Goal: Task Accomplishment & Management: Complete application form

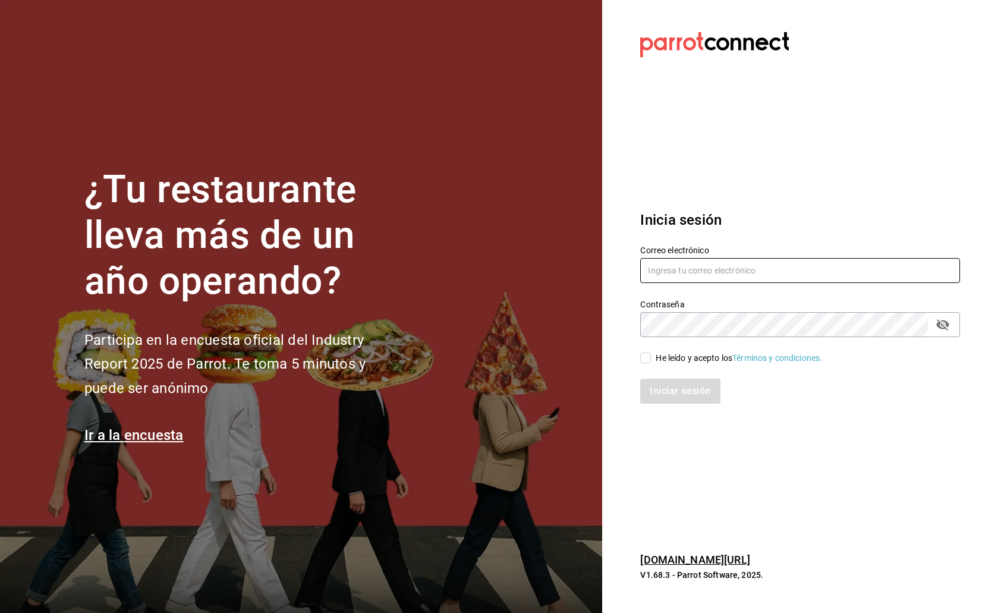
click at [695, 274] on input "text" at bounding box center [800, 270] width 320 height 25
paste input "[EMAIL_ADDRESS][DOMAIN_NAME]"
type input "[EMAIL_ADDRESS][DOMAIN_NAME]"
click at [643, 355] on input "He leído y acepto los Términos y condiciones." at bounding box center [645, 357] width 11 height 11
checkbox input "true"
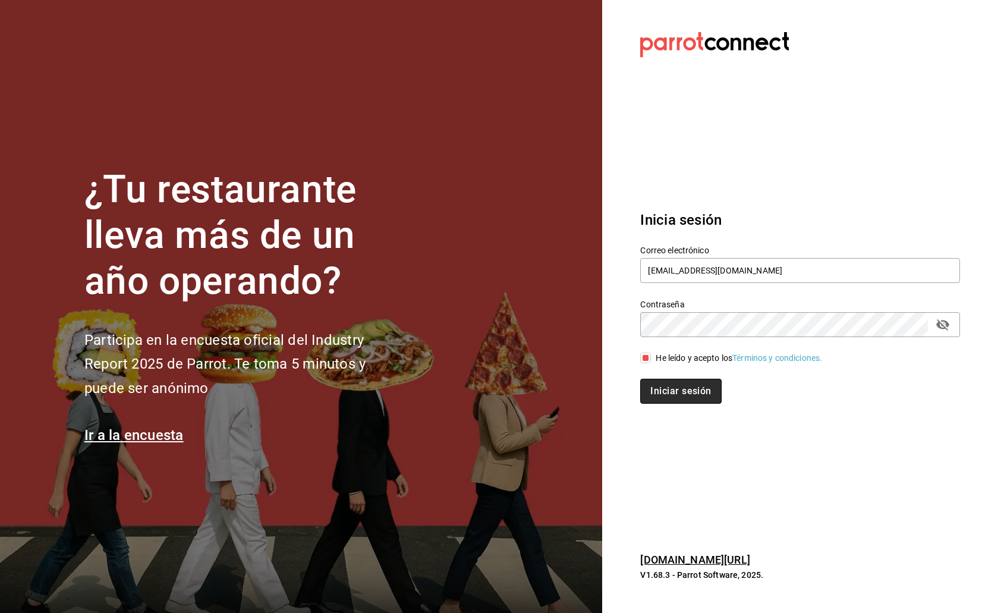
click at [674, 390] on button "Iniciar sesión" at bounding box center [680, 391] width 81 height 25
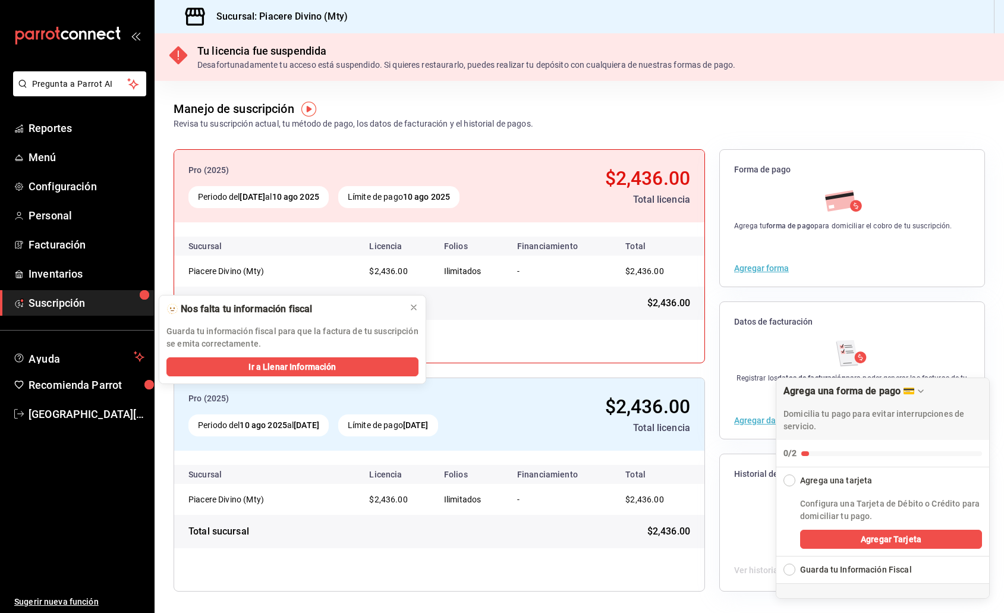
click at [786, 569] on div "Expand Checklist" at bounding box center [789, 569] width 12 height 12
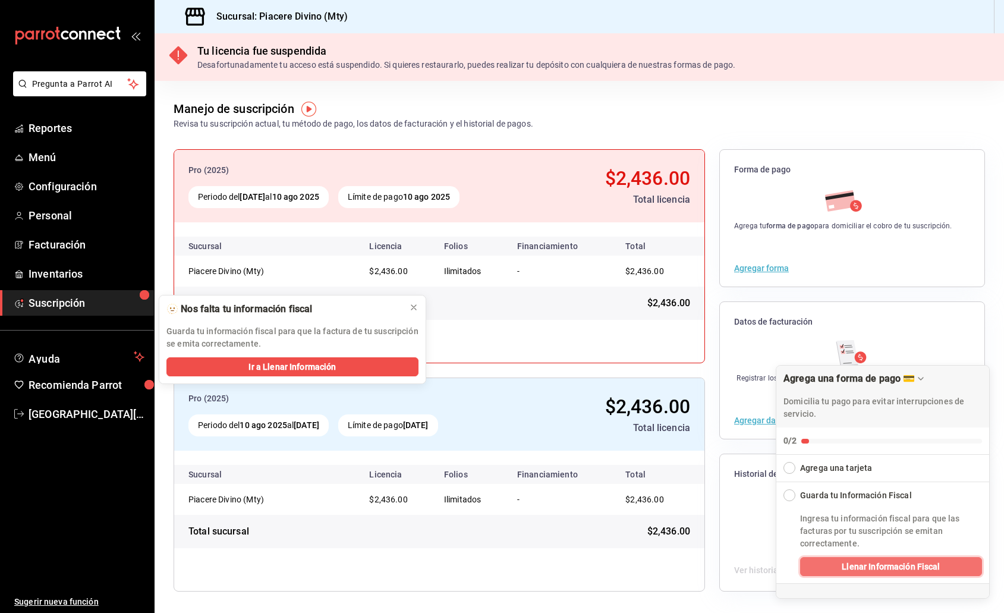
click at [882, 562] on span "Llenar Información Fiscal" at bounding box center [890, 566] width 98 height 12
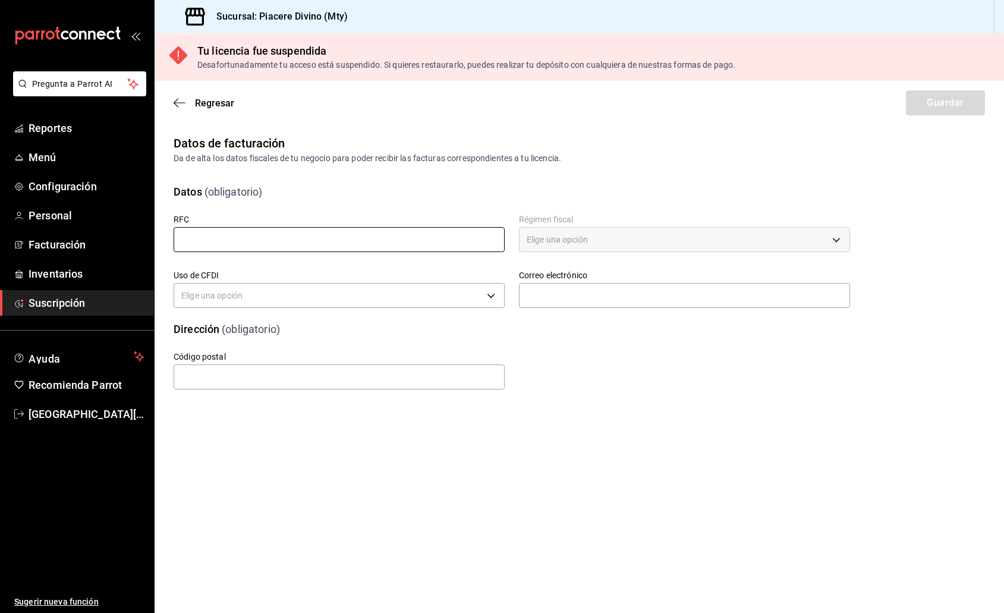
click at [263, 238] on input "text" at bounding box center [339, 239] width 331 height 25
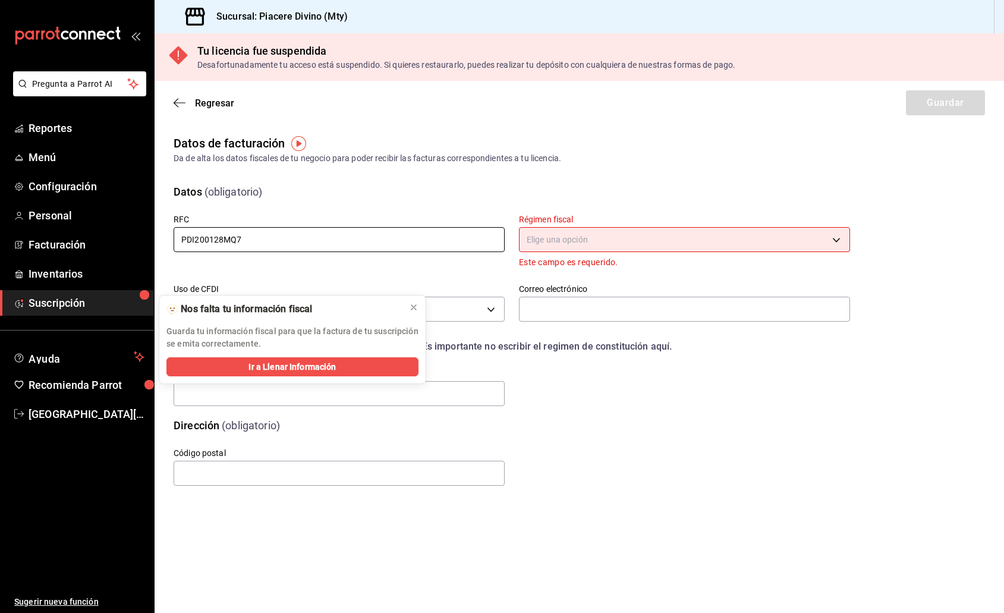
type input "PDI200128MQ7"
click at [637, 238] on body "Pregunta a Parrot AI Reportes Menú Configuración Personal Facturación Inventari…" at bounding box center [502, 306] width 1004 height 613
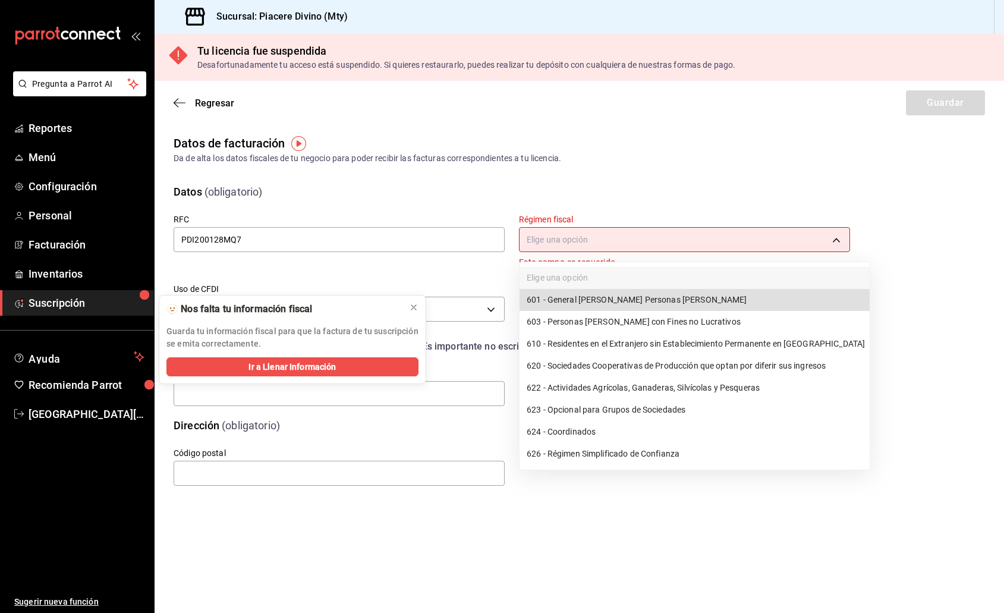
click at [597, 456] on li "626 - Régimen Simplificado de Confianza" at bounding box center [694, 454] width 350 height 22
type input "626"
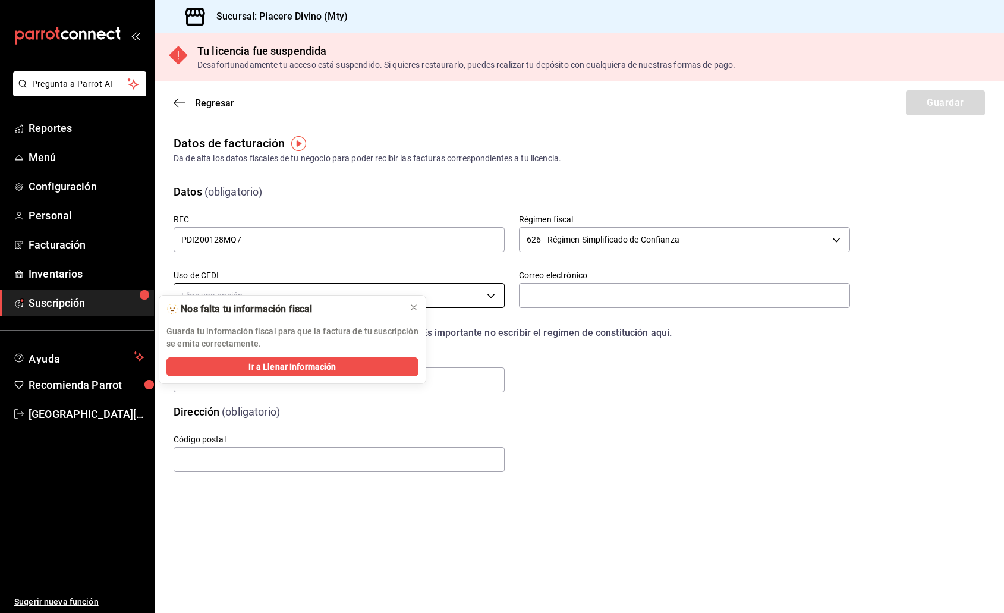
click at [481, 294] on body "Pregunta a Parrot AI Reportes Menú Configuración Personal Facturación Inventari…" at bounding box center [502, 306] width 1004 height 613
click at [410, 307] on icon at bounding box center [414, 307] width 10 height 10
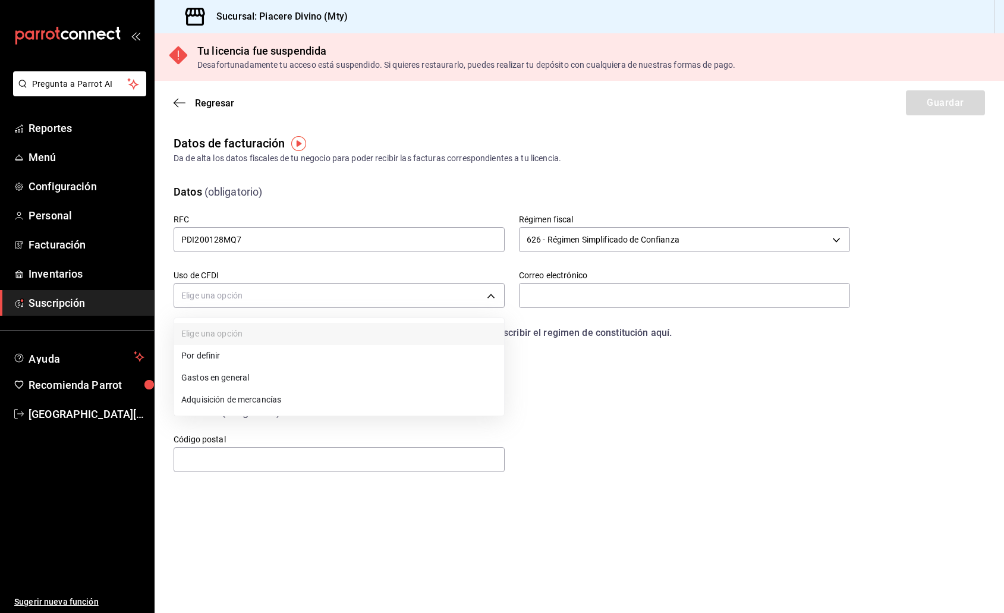
click at [479, 296] on div at bounding box center [502, 306] width 1004 height 613
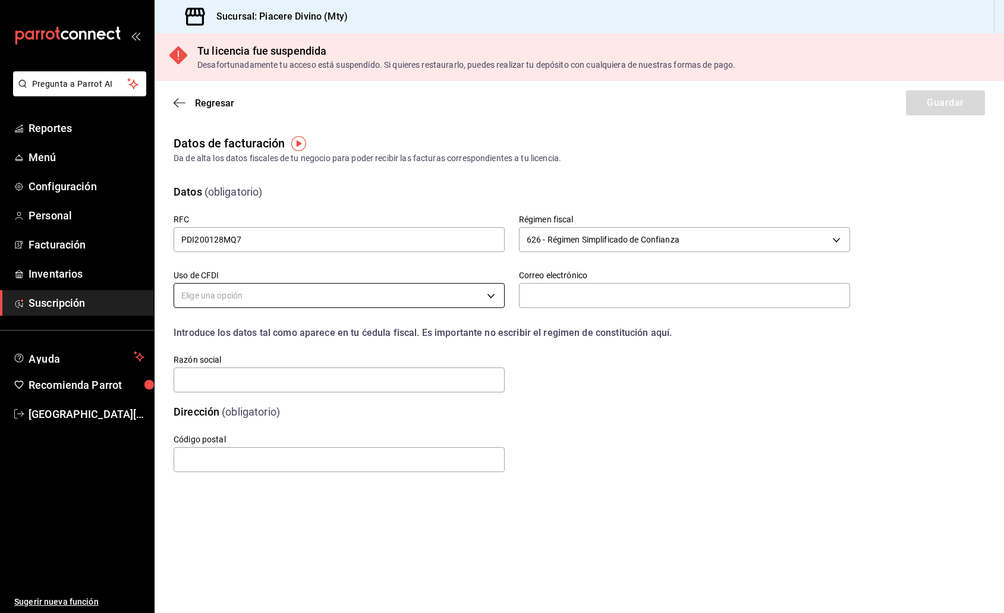
click at [493, 291] on body "Pregunta a Parrot AI Reportes Menú Configuración Personal Facturación Inventari…" at bounding box center [502, 306] width 1004 height 613
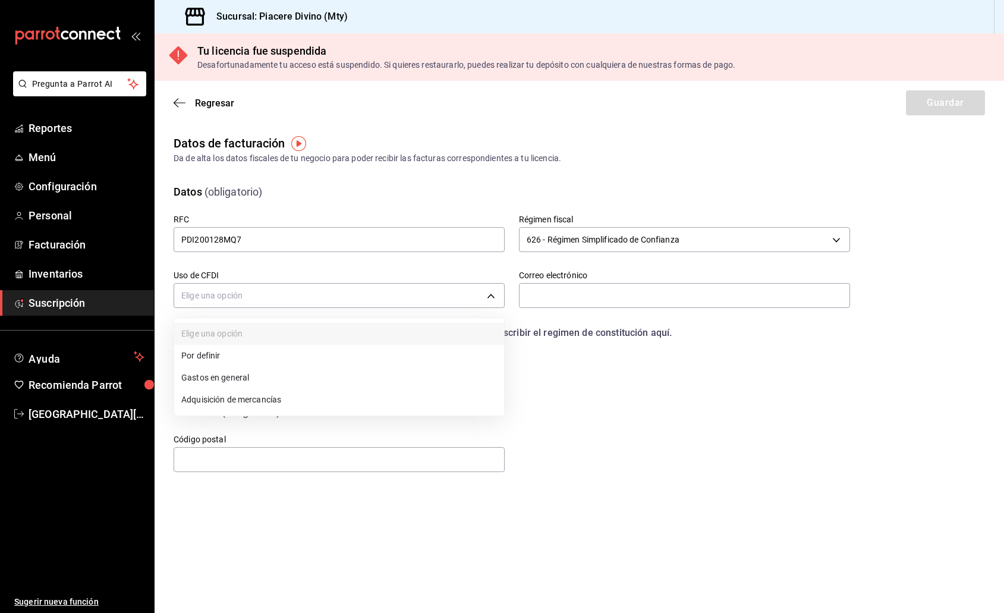
click at [248, 380] on li "Gastos en general" at bounding box center [339, 378] width 330 height 22
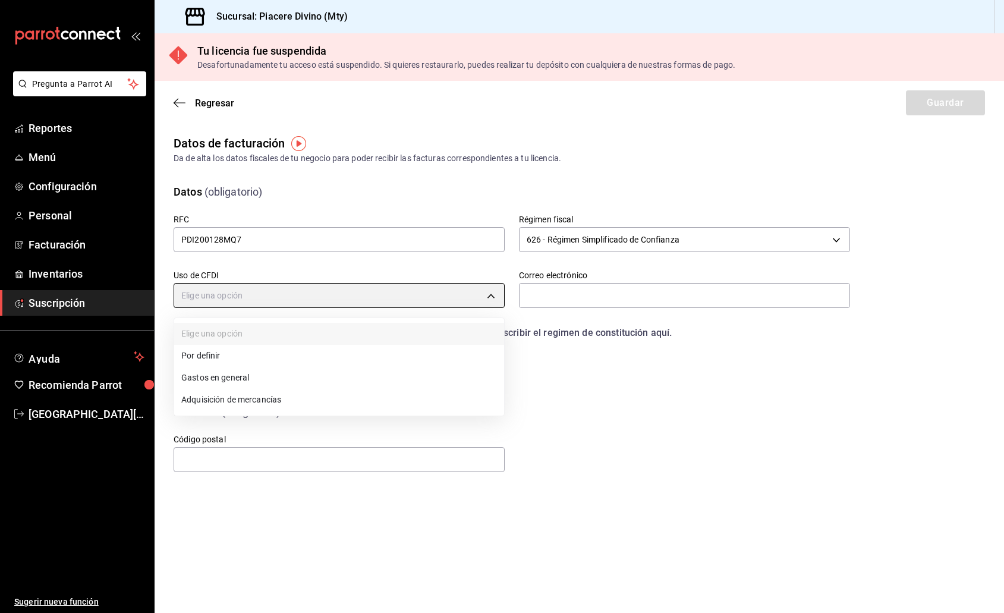
type input "G03"
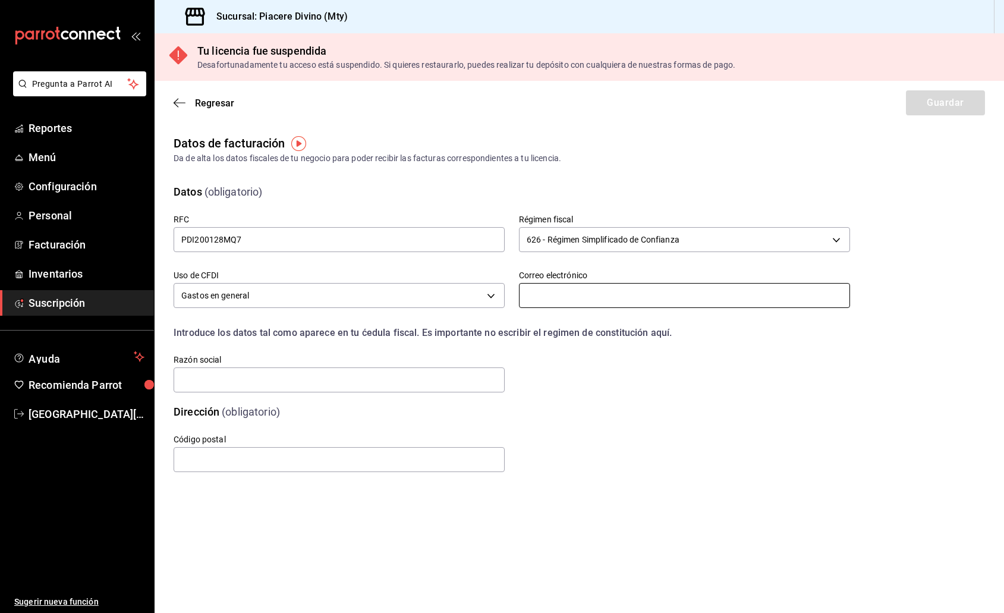
click at [588, 294] on input "text" at bounding box center [684, 295] width 331 height 25
type input "facturas@piaceredivino.mx"
click at [287, 375] on input "text" at bounding box center [339, 379] width 331 height 25
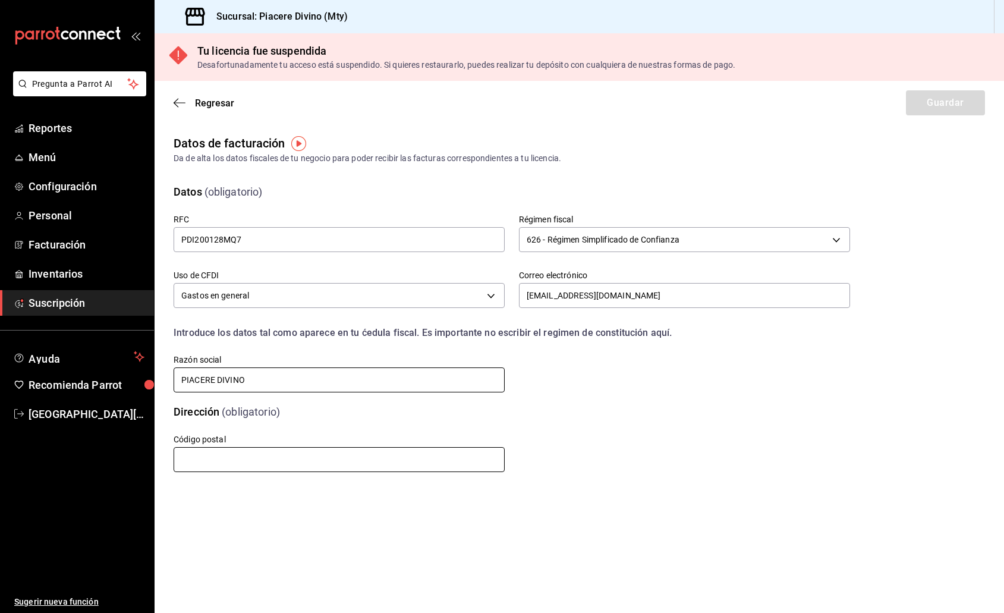
type input "PIACERE DIVINO"
click at [264, 461] on input "text" at bounding box center [339, 459] width 331 height 25
type input "64987"
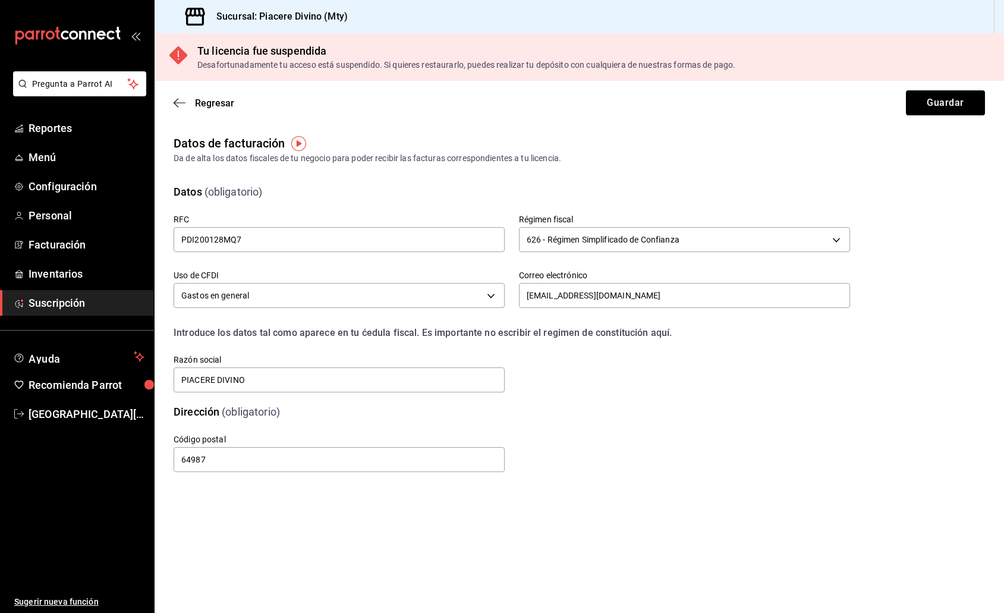
click at [548, 442] on div "Código postal 64987" at bounding box center [497, 439] width 705 height 68
click at [927, 108] on button "Guardar" at bounding box center [945, 102] width 79 height 25
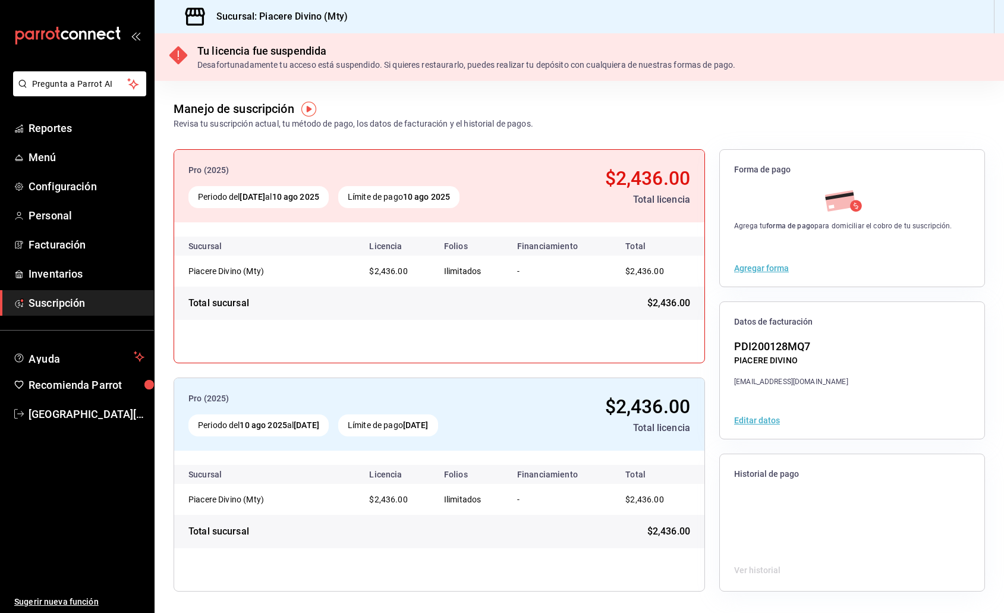
click at [773, 266] on button "Agregar forma" at bounding box center [761, 268] width 55 height 8
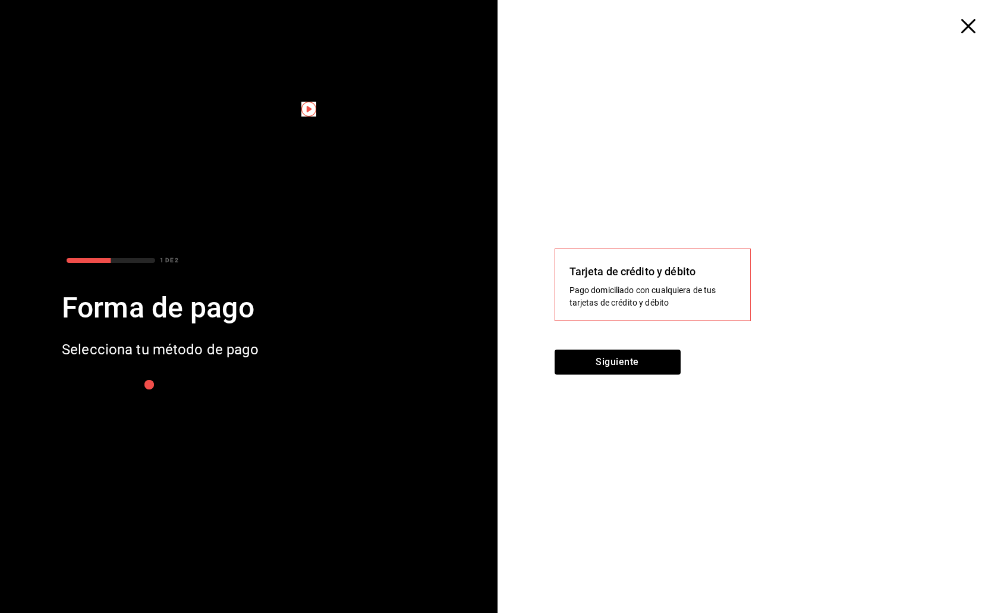
click at [968, 25] on icon "button" at bounding box center [968, 26] width 14 height 14
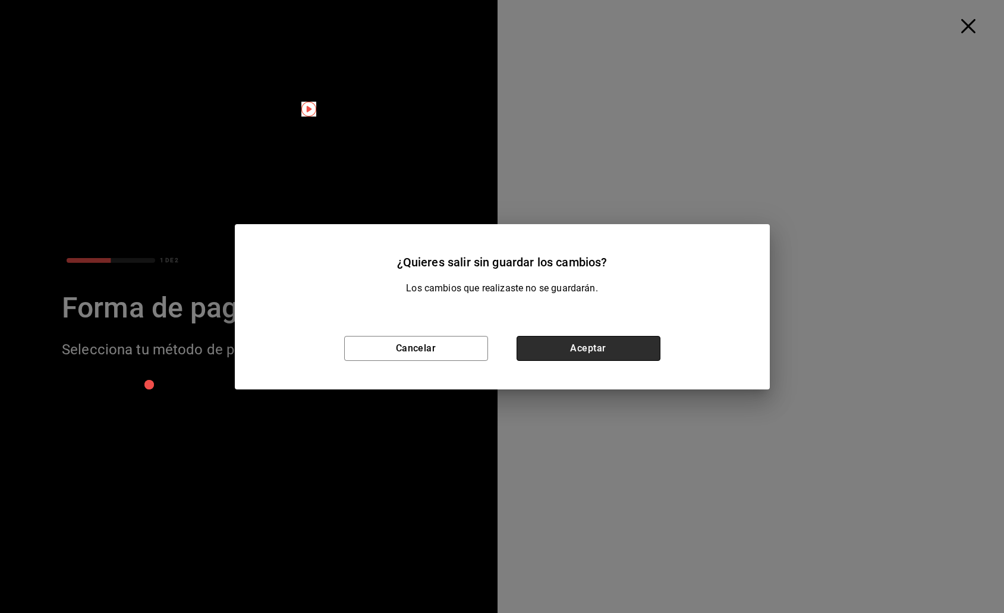
click at [580, 348] on button "Aceptar" at bounding box center [588, 348] width 144 height 25
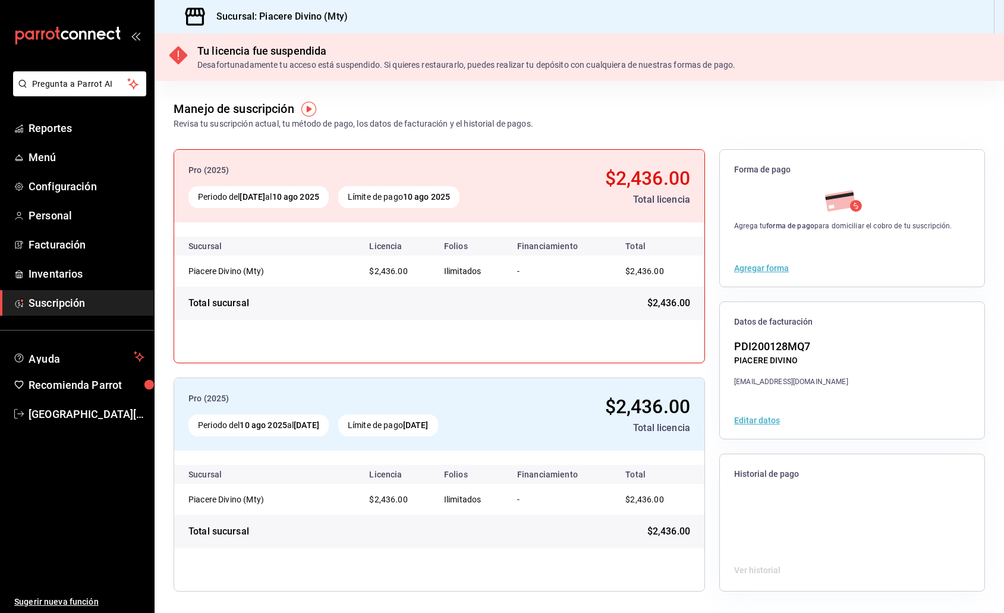
click at [559, 416] on div "$2,436.00" at bounding box center [608, 406] width 164 height 29
click at [560, 416] on div "$2,436.00" at bounding box center [608, 406] width 164 height 29
